Goal: Information Seeking & Learning: Learn about a topic

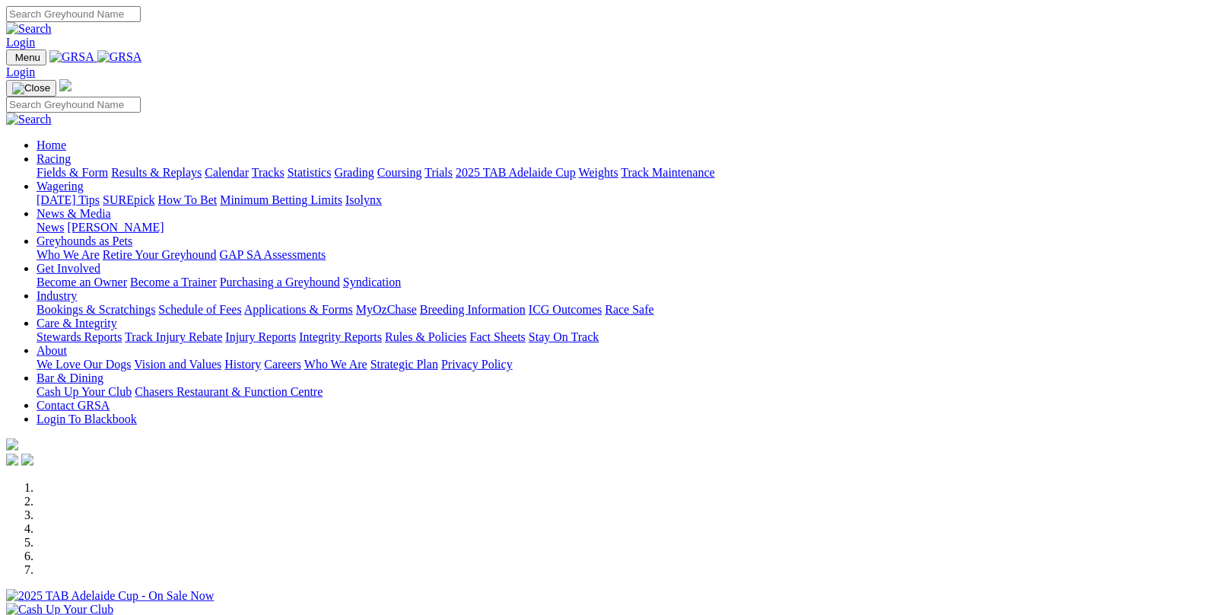
click at [80, 166] on link "Fields & Form" at bounding box center [73, 172] width 72 height 13
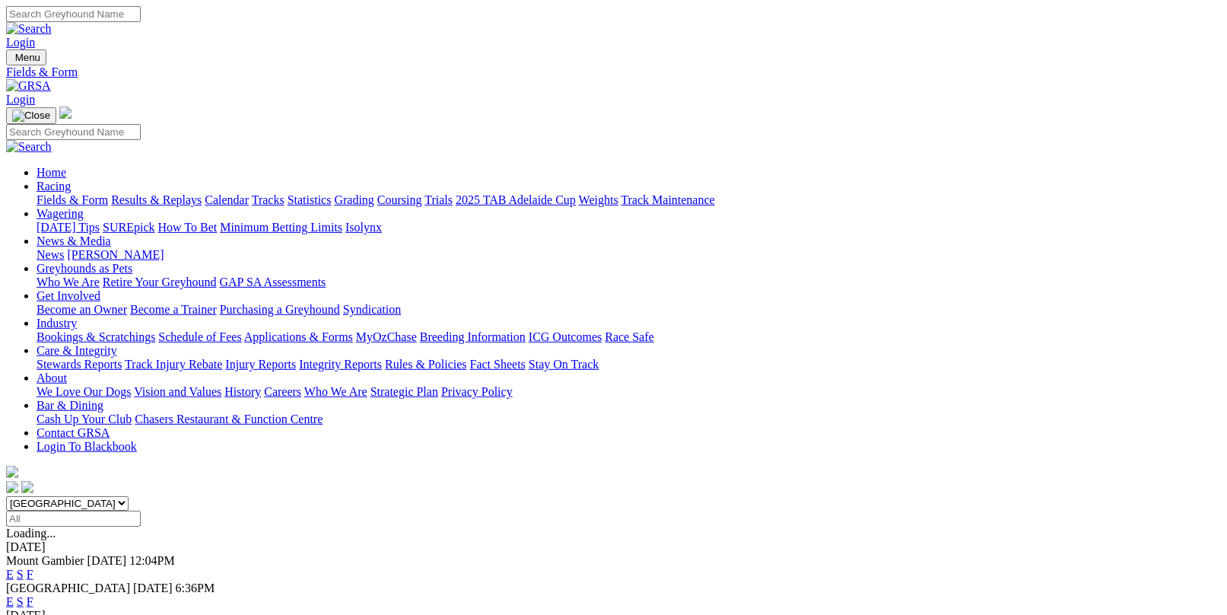
click at [33, 595] on link "F" at bounding box center [30, 601] width 7 height 13
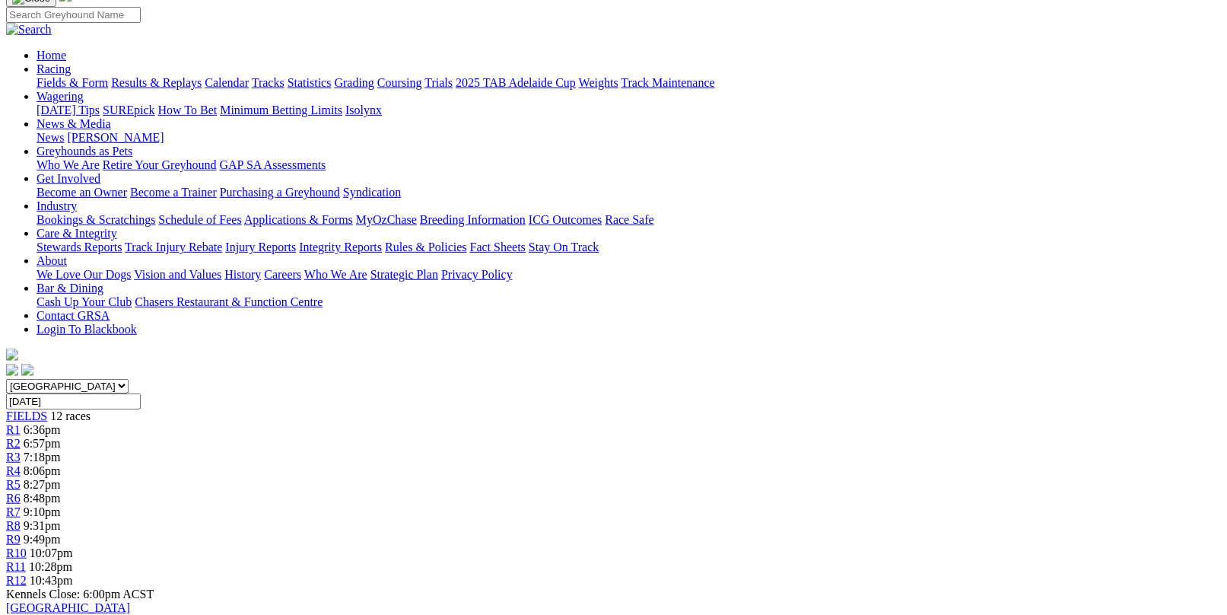
scroll to position [152, 0]
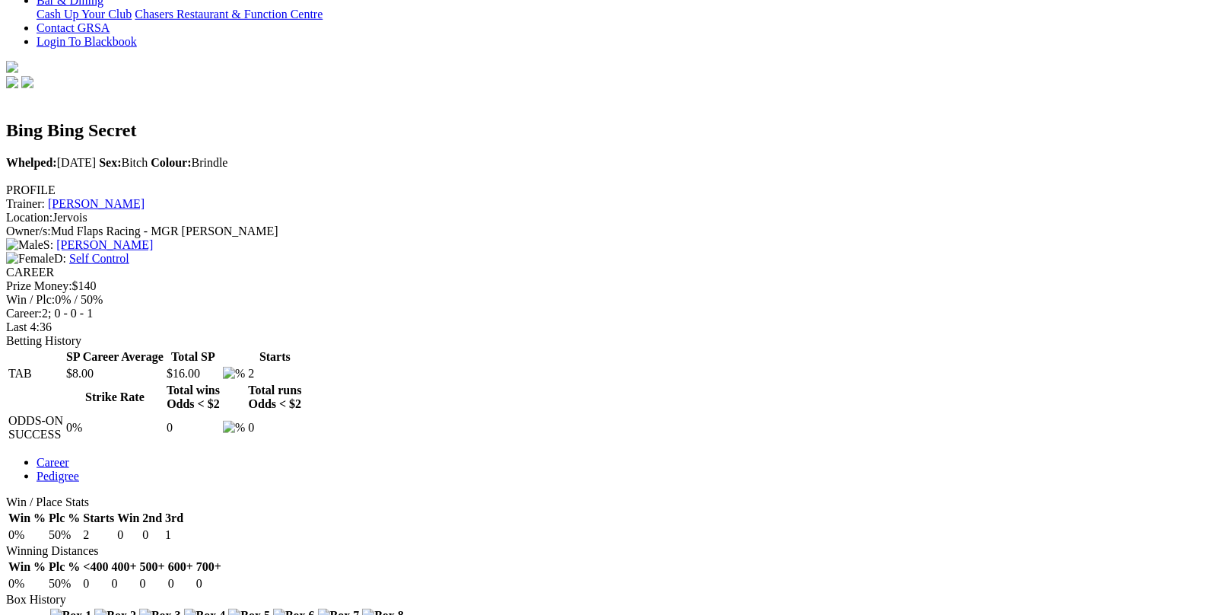
scroll to position [457, 0]
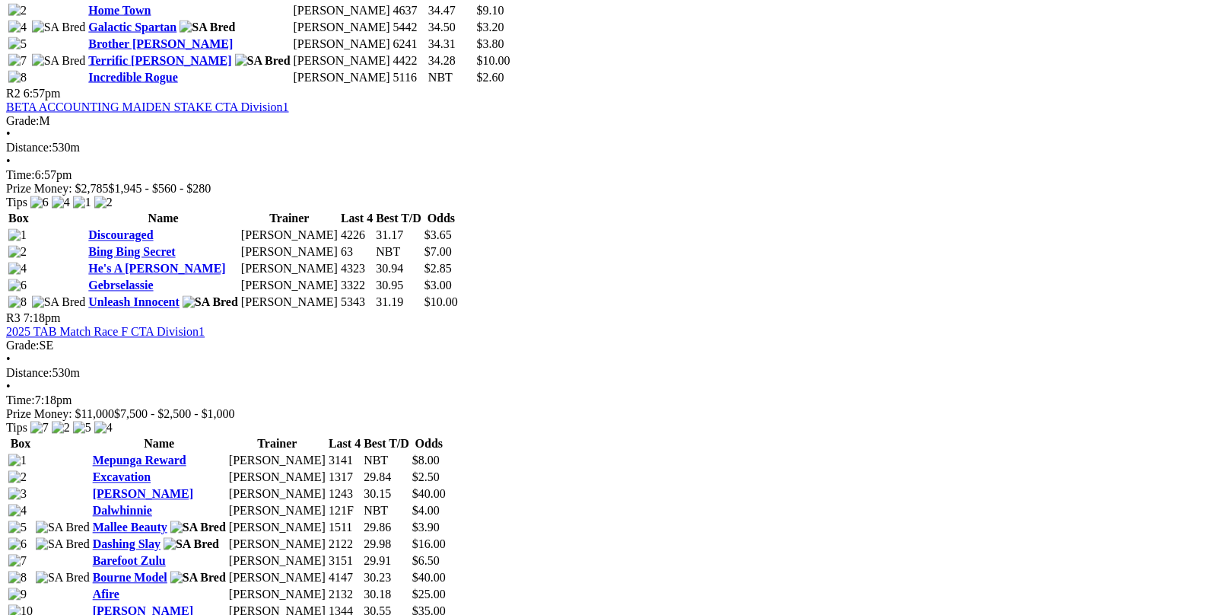
scroll to position [989, 0]
